Goal: Obtain resource: Download file/media

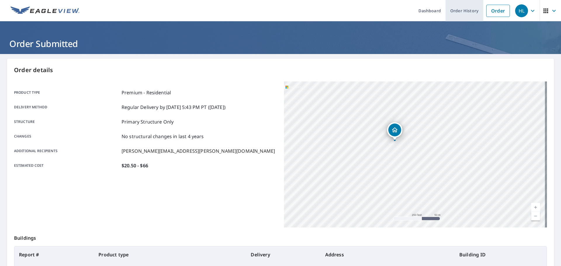
click at [462, 11] on link "Order History" at bounding box center [464, 10] width 38 height 21
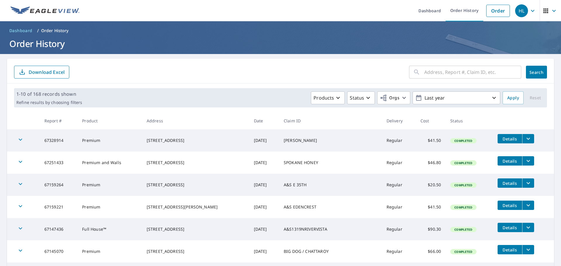
click at [450, 74] on input "text" at bounding box center [472, 72] width 97 height 16
type input "monarch"
click button "Search" at bounding box center [536, 72] width 21 height 13
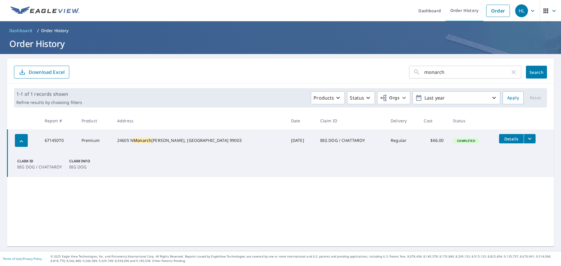
click at [526, 141] on icon "filesDropdownBtn-67145070" at bounding box center [529, 138] width 7 height 7
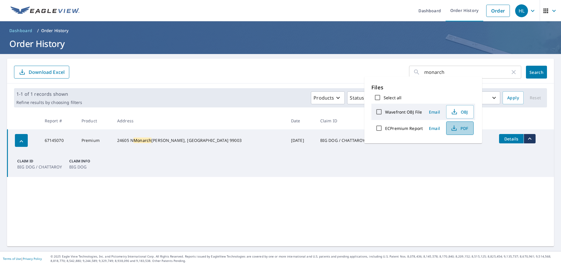
click at [462, 127] on span "PDF" at bounding box center [459, 128] width 19 height 7
